Goal: Task Accomplishment & Management: Manage account settings

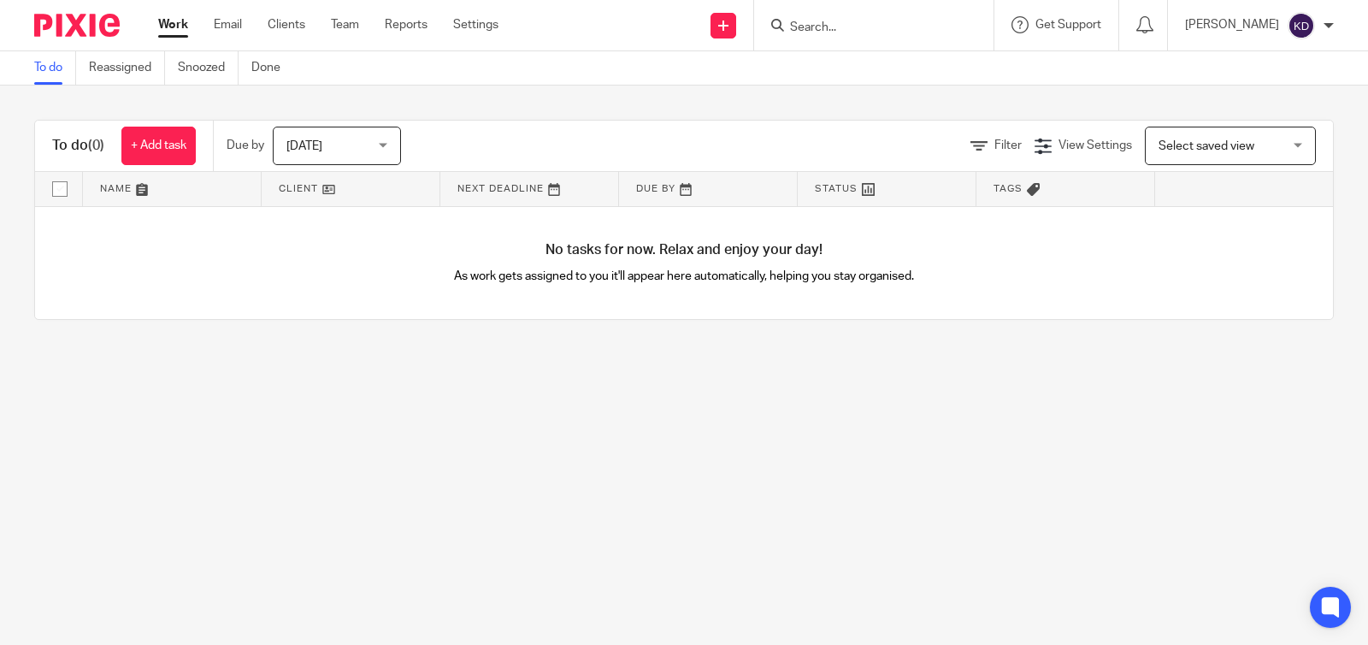
click at [0, 0] on icon at bounding box center [0, 0] width 0 height 0
click at [0, 0] on link "Team" at bounding box center [0, 0] width 0 height 0
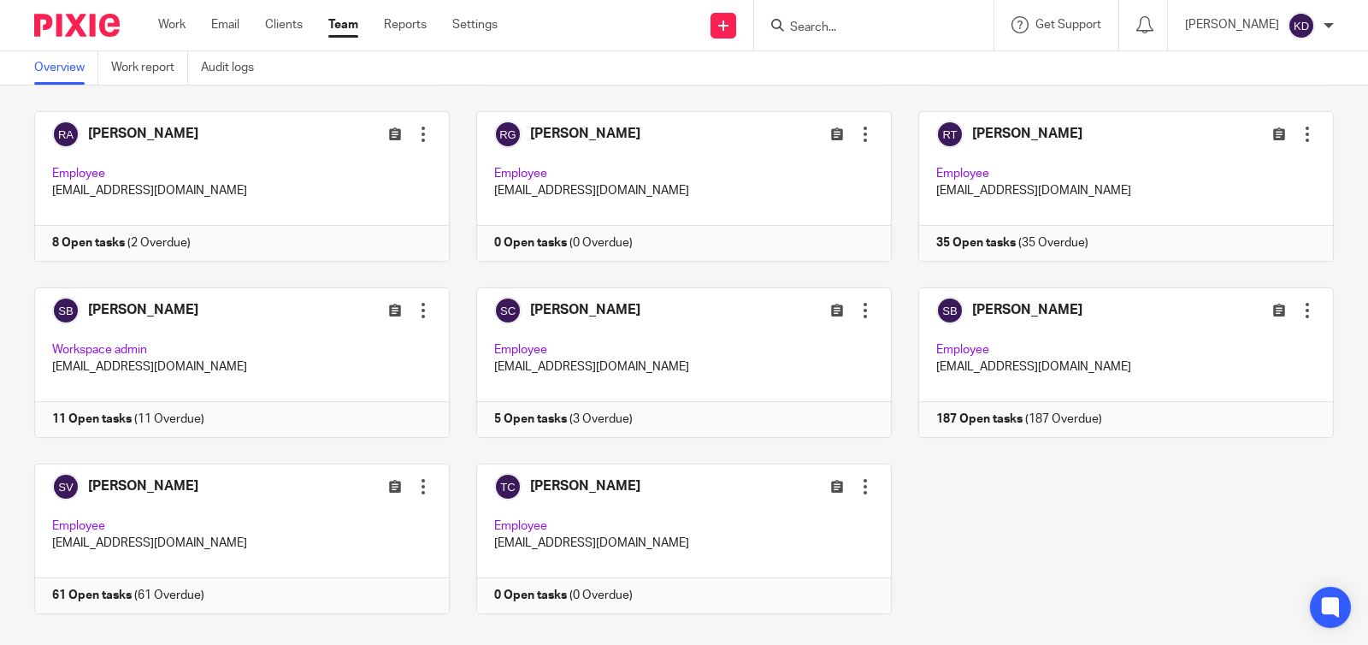
scroll to position [2060, 0]
